Goal: Information Seeking & Learning: Find contact information

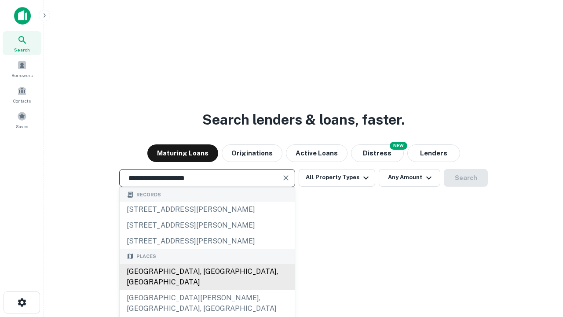
click at [207, 290] on div "[GEOGRAPHIC_DATA], [GEOGRAPHIC_DATA], [GEOGRAPHIC_DATA]" at bounding box center [207, 277] width 175 height 26
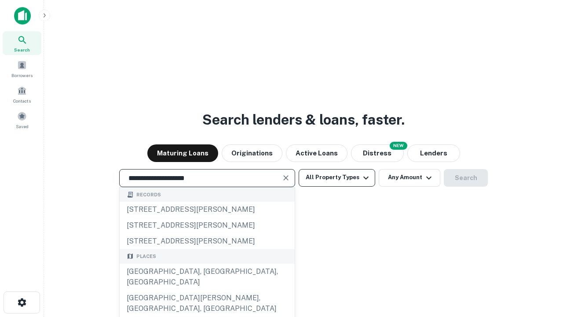
type input "**********"
click at [337, 177] on button "All Property Types" at bounding box center [337, 178] width 77 height 18
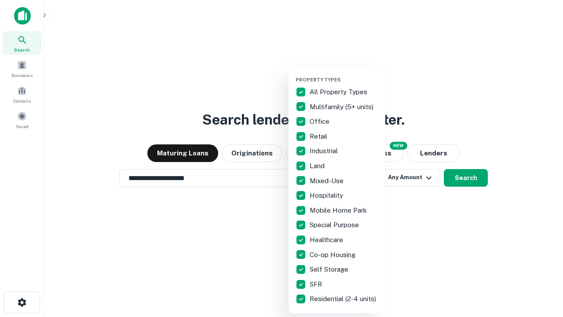
click at [344, 74] on button "button" at bounding box center [344, 74] width 97 height 0
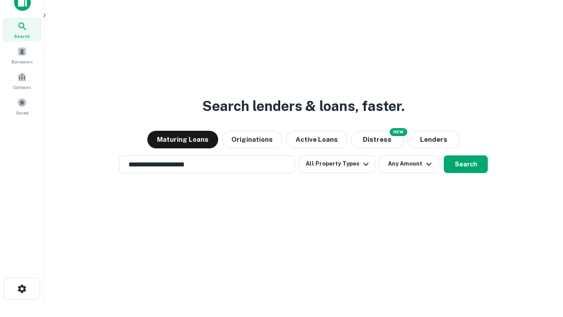
scroll to position [5, 106]
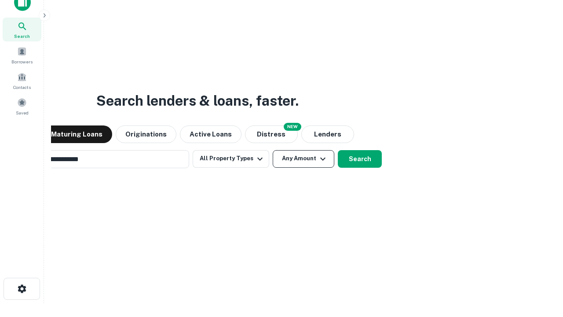
click at [273, 150] on button "Any Amount" at bounding box center [304, 159] width 62 height 18
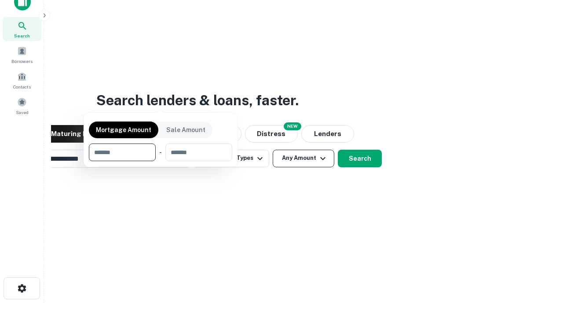
scroll to position [63, 249]
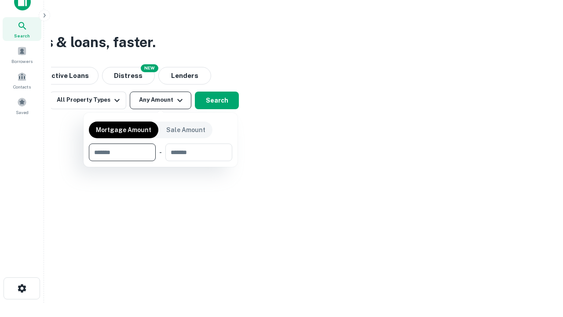
type input "*******"
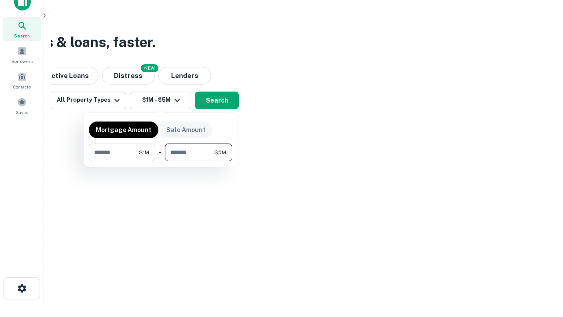
type input "*******"
click at [161, 161] on button "button" at bounding box center [160, 161] width 143 height 0
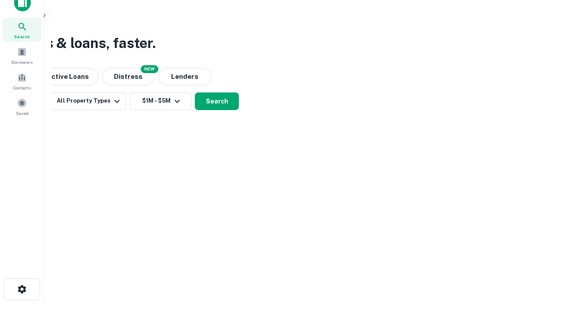
scroll to position [5, 162]
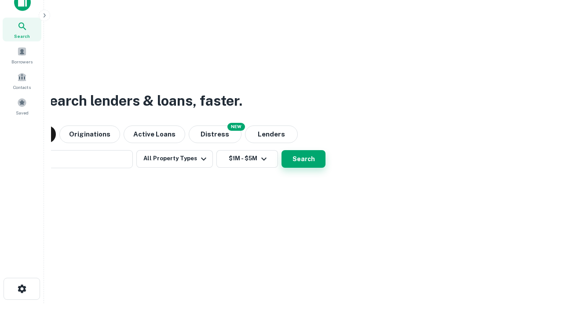
click at [282, 150] on button "Search" at bounding box center [304, 159] width 44 height 18
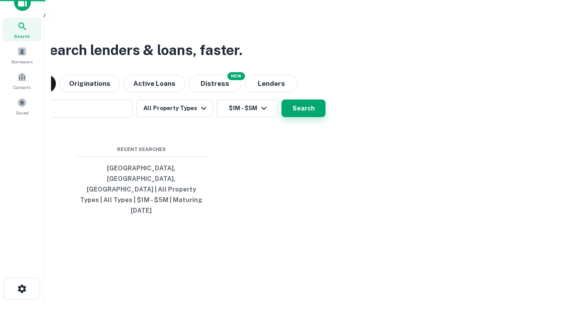
scroll to position [23, 249]
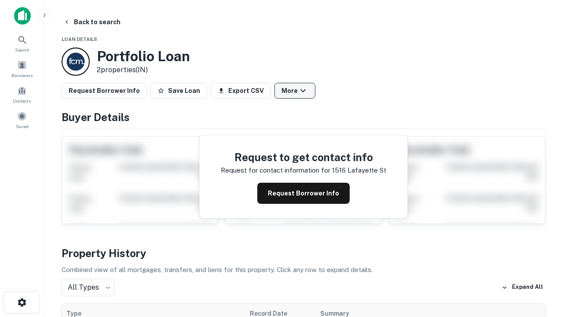
click at [295, 91] on button "More" at bounding box center [295, 91] width 41 height 16
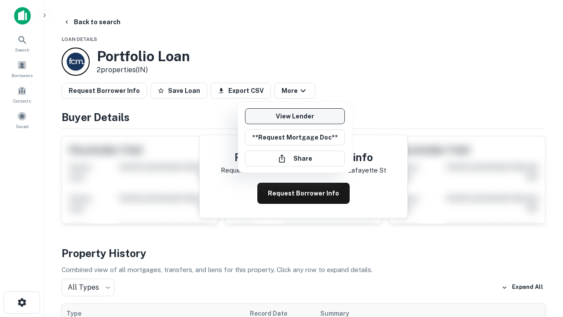
click at [295, 116] on link "View Lender" at bounding box center [295, 116] width 100 height 16
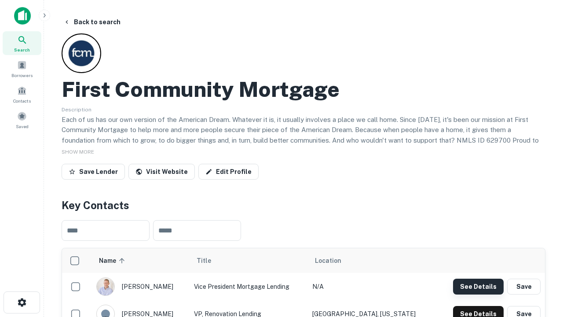
click at [478, 286] on button "See Details" at bounding box center [478, 287] width 51 height 16
